Goal: Information Seeking & Learning: Compare options

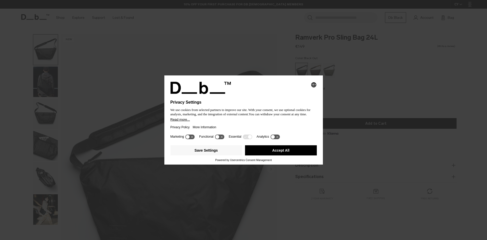
click at [280, 148] on button "Accept All" at bounding box center [281, 150] width 72 height 10
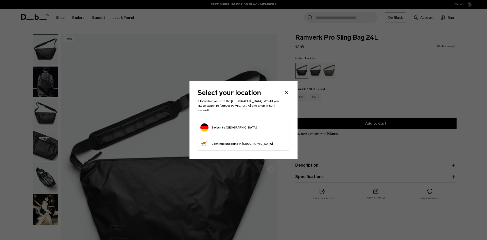
click at [285, 94] on icon "Close" at bounding box center [286, 92] width 6 height 6
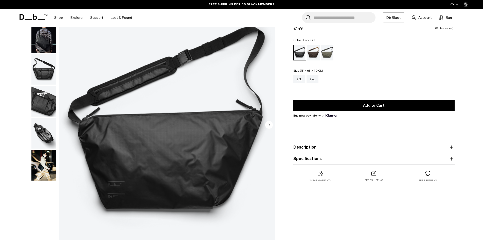
scroll to position [51, 0]
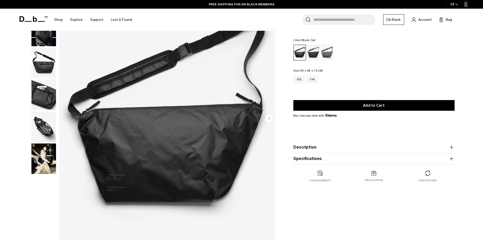
click at [268, 119] on circle "Next slide" at bounding box center [269, 118] width 8 height 8
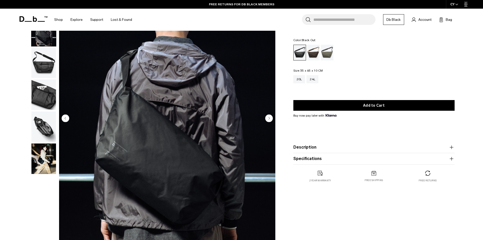
click at [268, 119] on circle "Next slide" at bounding box center [269, 118] width 8 height 8
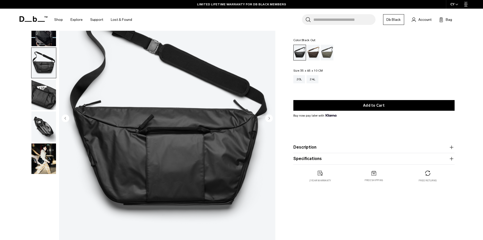
click at [268, 119] on circle "Next slide" at bounding box center [269, 118] width 8 height 8
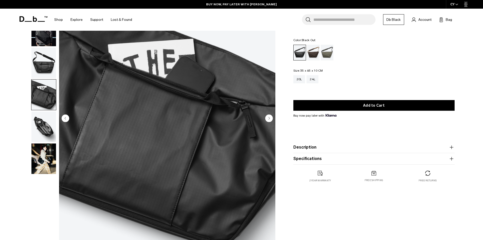
click at [269, 119] on circle "Next slide" at bounding box center [269, 118] width 8 height 8
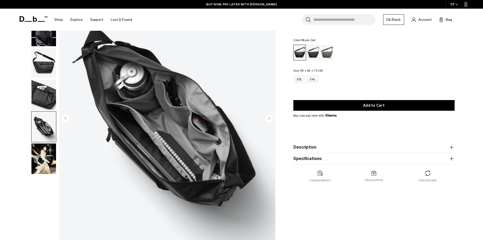
click at [269, 119] on circle "Next slide" at bounding box center [269, 118] width 8 height 8
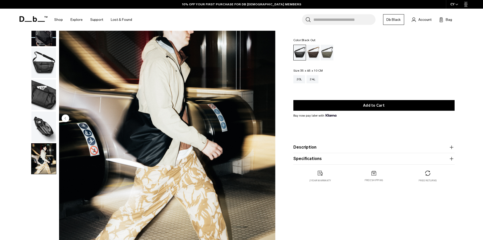
click at [315, 147] on button "Description" at bounding box center [373, 147] width 161 height 6
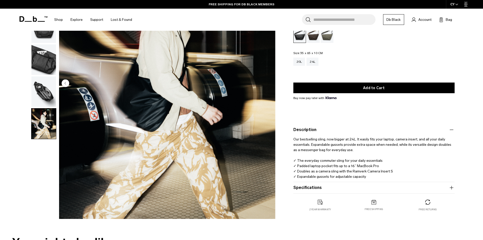
scroll to position [127, 0]
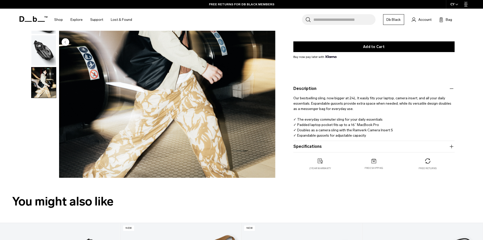
click at [311, 151] on product-accordion "Specifications Volume 24 Litres Dimensions 35 x 65 x 10 CM (H x W x D) Weight 0…" at bounding box center [373, 146] width 161 height 11
click at [340, 148] on button "Specifications" at bounding box center [373, 146] width 161 height 6
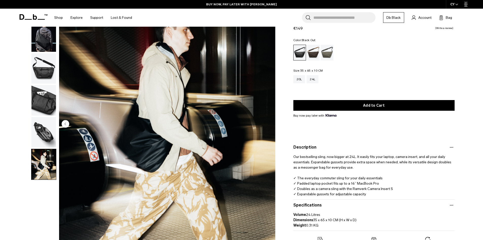
scroll to position [51, 0]
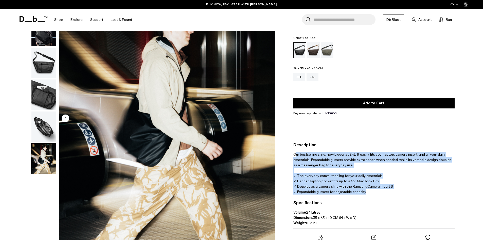
drag, startPoint x: 295, startPoint y: 155, endPoint x: 357, endPoint y: 190, distance: 70.7
click at [366, 195] on product-accordion "Description Our bestselling sling, now bigger at 24L. It easily fits your lapto…" at bounding box center [373, 168] width 161 height 58
copy p "ur bestselling sling, now bigger at 24L. It easily fits your laptop, camera ins…"
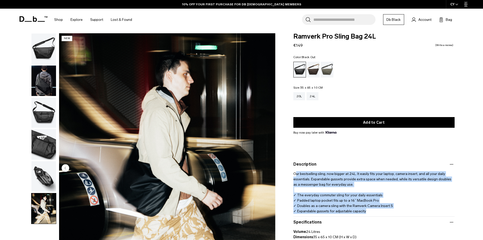
scroll to position [0, 0]
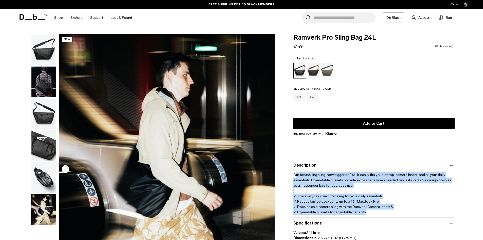
click at [298, 99] on div "20L" at bounding box center [299, 97] width 12 height 8
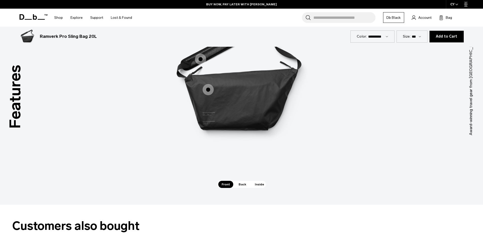
scroll to position [735, 0]
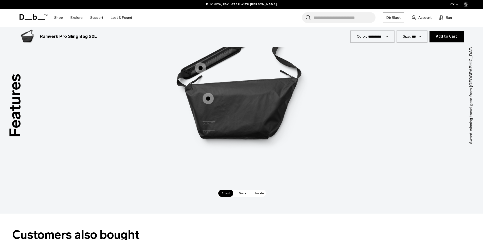
click at [241, 192] on span "Back" at bounding box center [242, 192] width 14 height 7
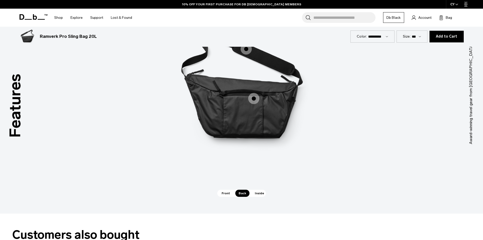
click at [255, 192] on span "Inside" at bounding box center [260, 192] width 16 height 7
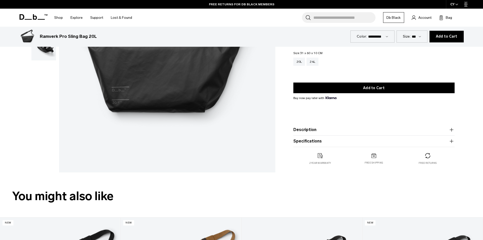
scroll to position [127, 0]
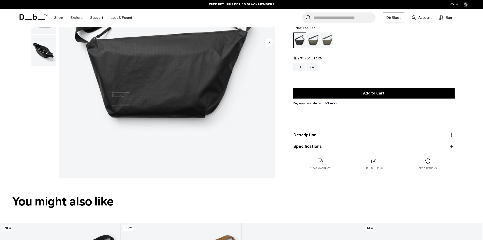
click at [383, 150] on product-accordion "Specifications Volume 20 Litres Dimensions 31 x 60 x 10 CM (H x W x D) Weight 0…" at bounding box center [373, 146] width 161 height 11
click at [373, 147] on button "Specifications" at bounding box center [373, 146] width 161 height 6
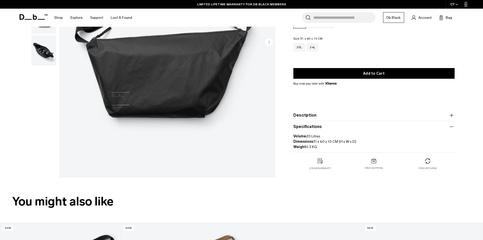
click at [346, 114] on button "Description" at bounding box center [373, 115] width 161 height 6
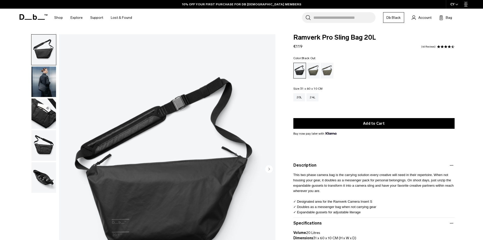
scroll to position [25, 0]
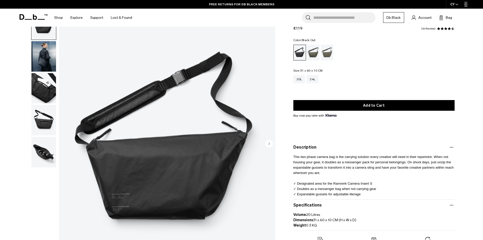
click at [191, 162] on img "1 / 5" at bounding box center [167, 144] width 216 height 270
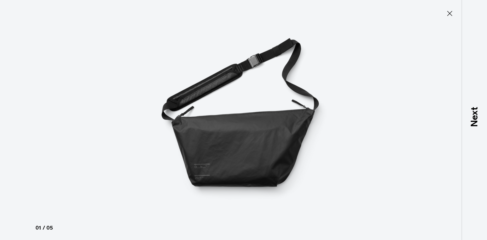
click at [221, 151] on img at bounding box center [243, 120] width 228 height 240
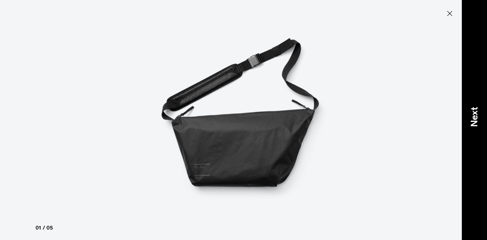
click at [472, 121] on p "Next" at bounding box center [474, 117] width 14 height 20
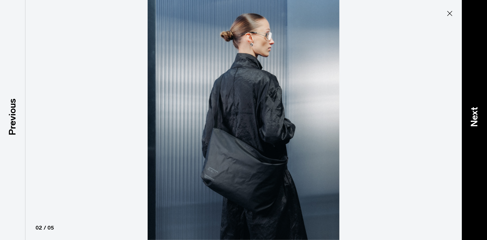
click at [472, 121] on p "Next" at bounding box center [474, 117] width 14 height 20
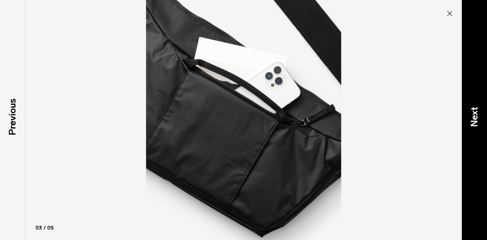
click at [472, 122] on p "Next" at bounding box center [474, 117] width 14 height 20
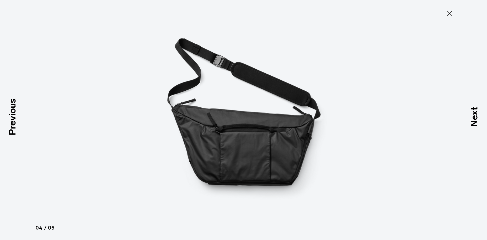
click at [452, 13] on icon at bounding box center [450, 13] width 8 height 8
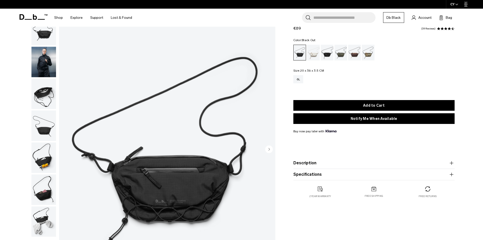
scroll to position [51, 0]
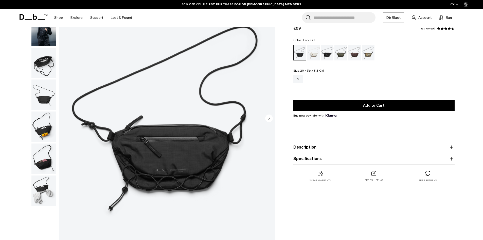
click at [169, 152] on img "1 / 7" at bounding box center [167, 119] width 216 height 270
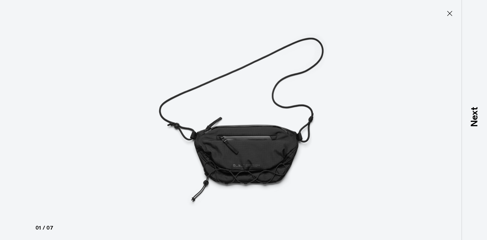
click at [231, 143] on img at bounding box center [243, 120] width 228 height 240
click at [451, 15] on icon at bounding box center [449, 13] width 5 height 5
